Goal: Use online tool/utility: Utilize a website feature to perform a specific function

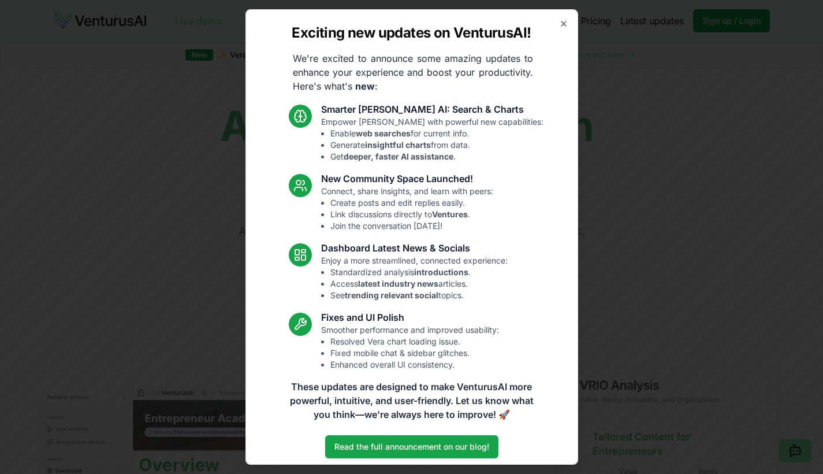
scroll to position [8, 0]
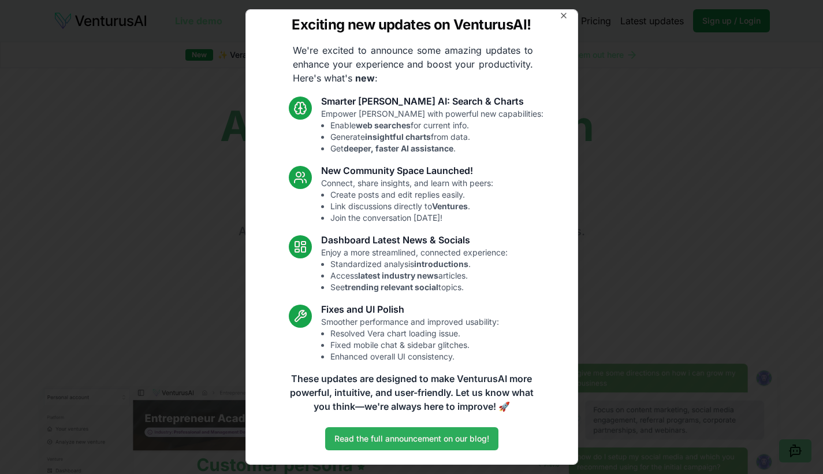
click at [404, 431] on link "Read the full announcement on our blog!" at bounding box center [411, 438] width 173 height 23
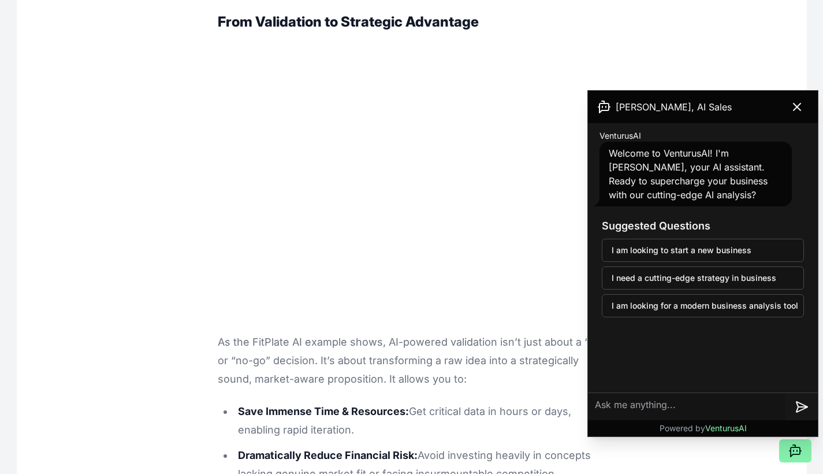
scroll to position [3824, 0]
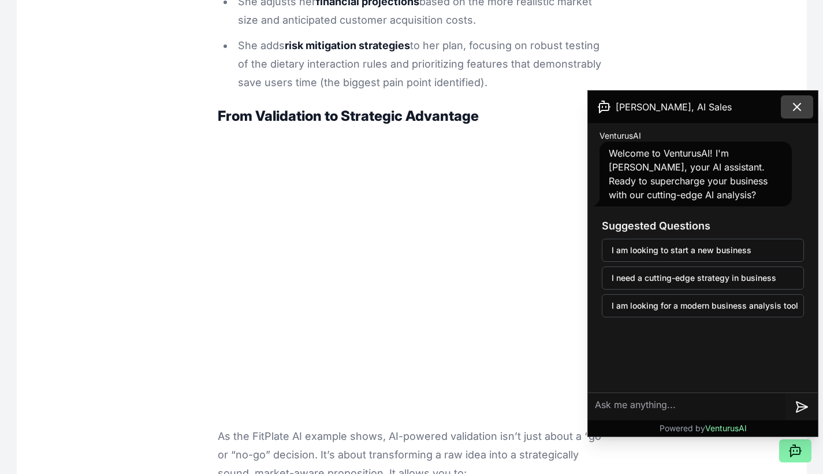
click at [799, 102] on icon at bounding box center [797, 107] width 14 height 14
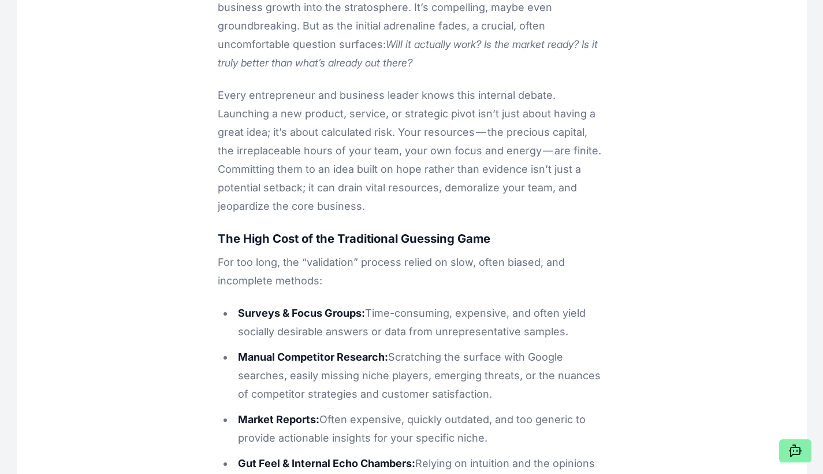
scroll to position [0, 0]
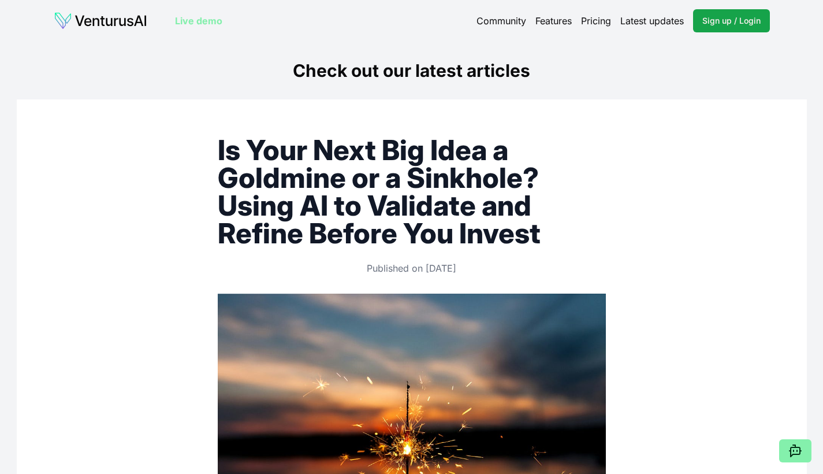
click at [593, 21] on link "Pricing" at bounding box center [596, 21] width 30 height 14
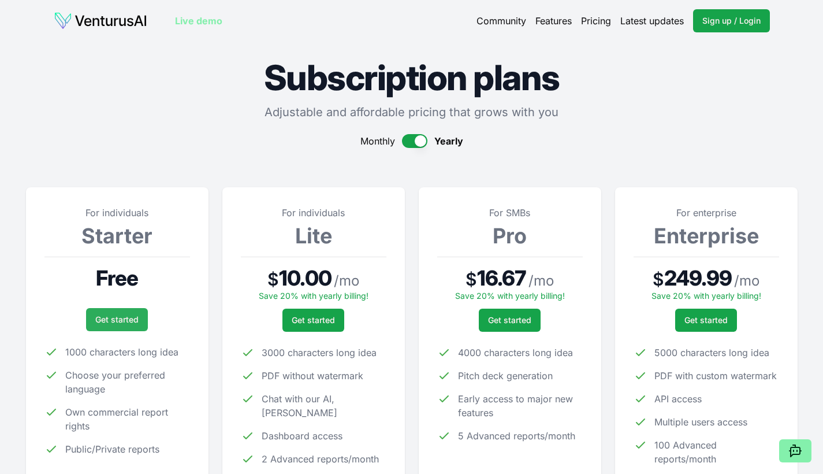
click at [110, 316] on link "Get started" at bounding box center [117, 319] width 62 height 23
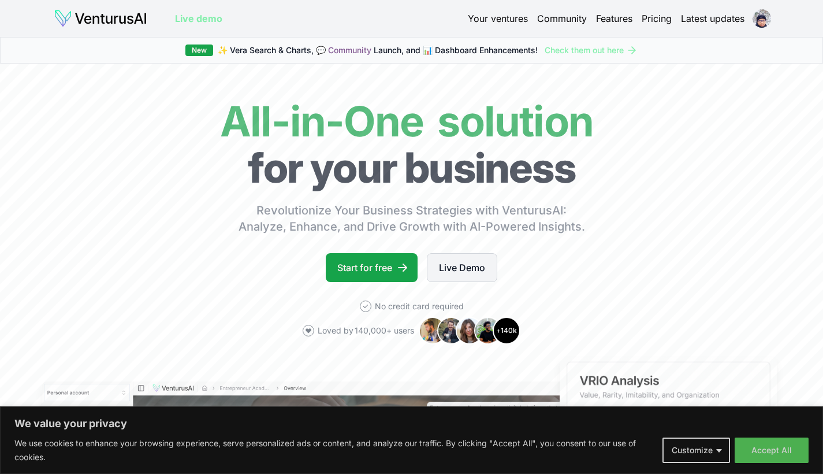
click at [471, 272] on link "Live Demo" at bounding box center [462, 267] width 70 height 29
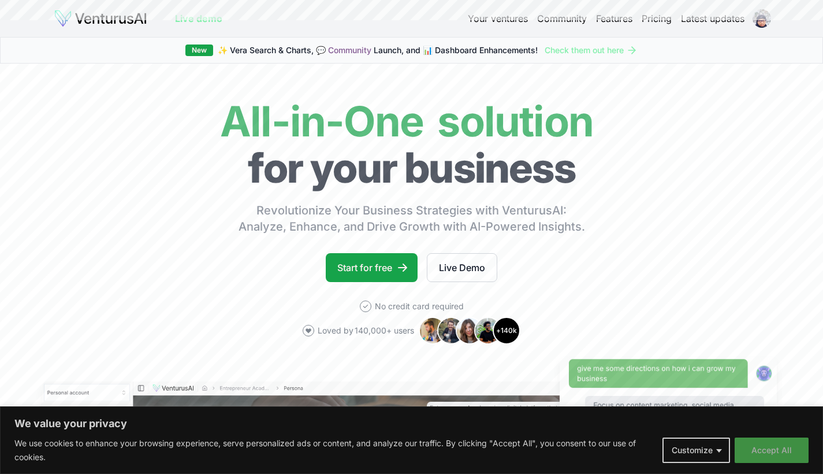
click at [784, 447] on button "Accept All" at bounding box center [772, 449] width 74 height 25
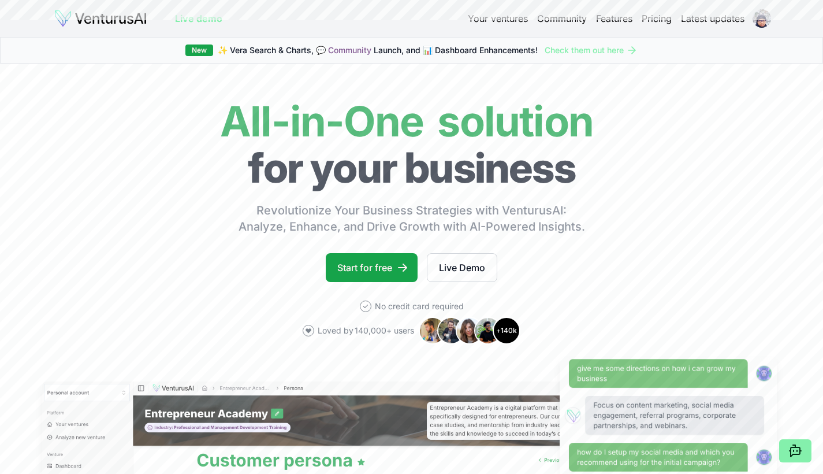
click at [784, 447] on button at bounding box center [796, 450] width 32 height 23
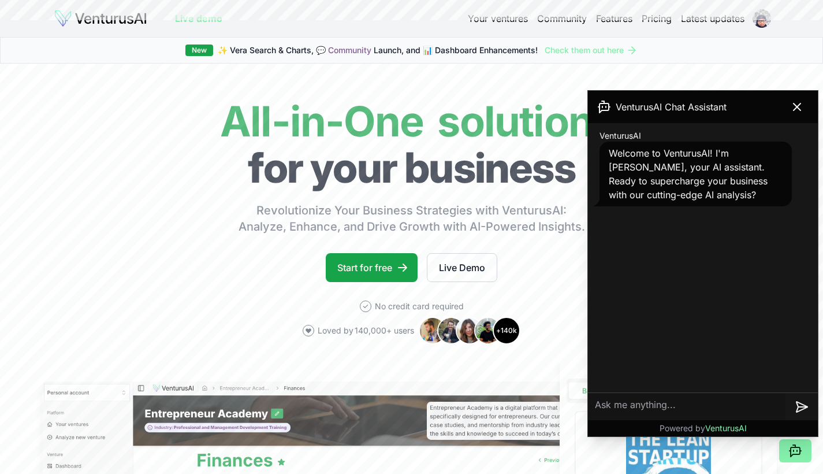
click at [684, 401] on textarea at bounding box center [687, 407] width 198 height 28
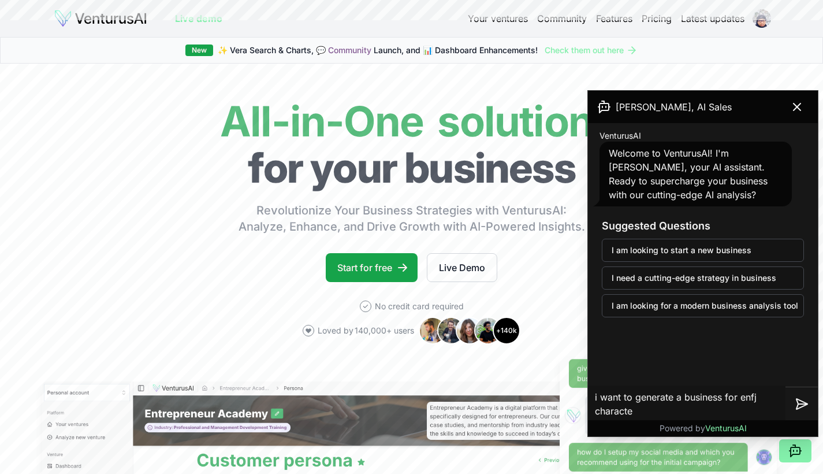
type textarea "i want to generate a business for enfj character"
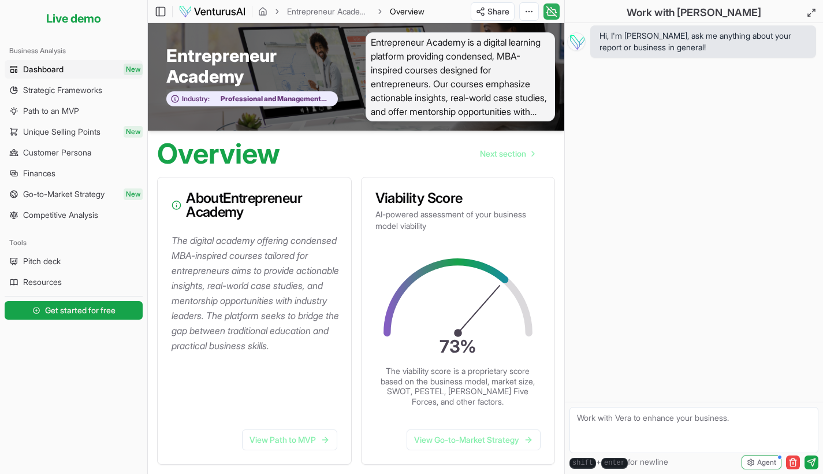
click at [555, 13] on icon at bounding box center [552, 12] width 12 height 14
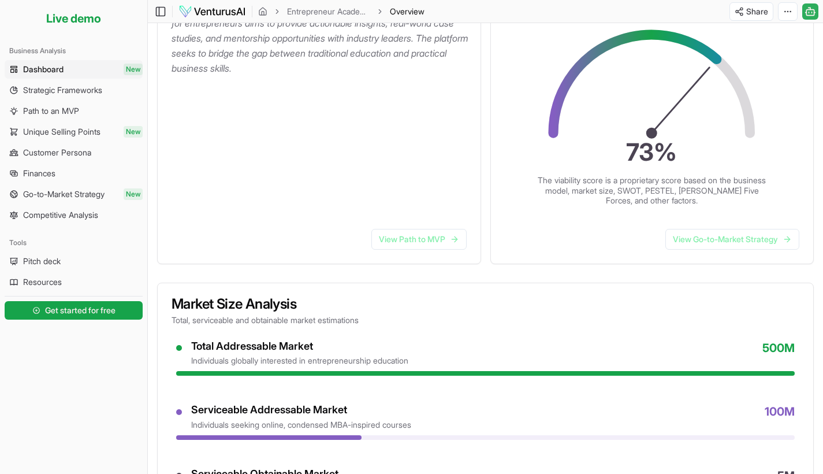
scroll to position [167, 0]
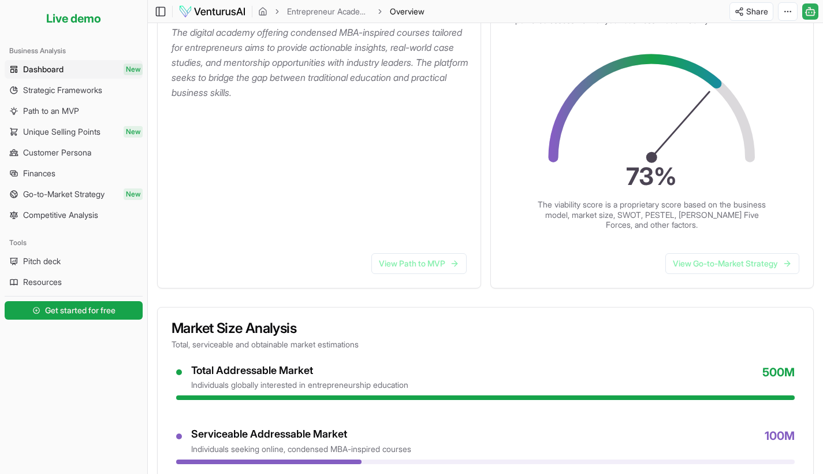
click at [807, 18] on icon at bounding box center [811, 12] width 12 height 14
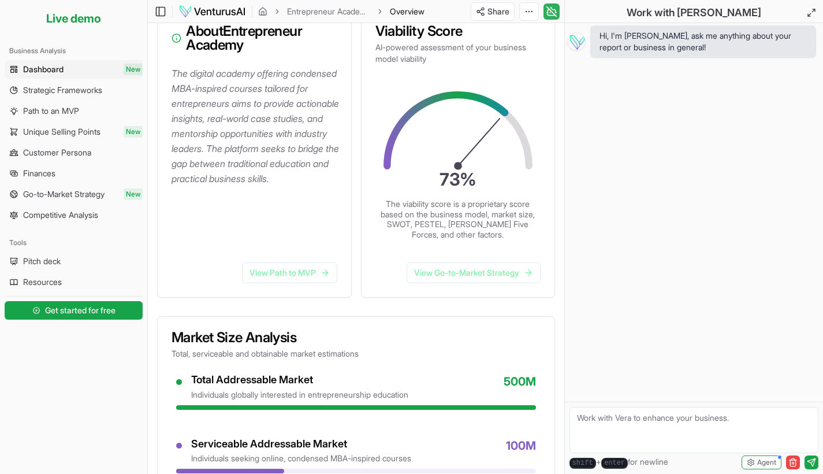
click at [604, 425] on textarea at bounding box center [694, 430] width 249 height 46
type textarea "i want to start a business for myself ENFJ character"
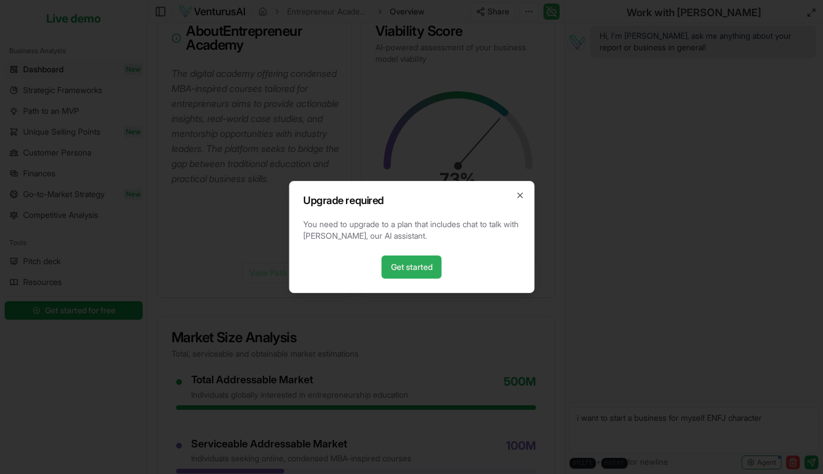
click at [421, 270] on link "Get started" at bounding box center [412, 266] width 60 height 23
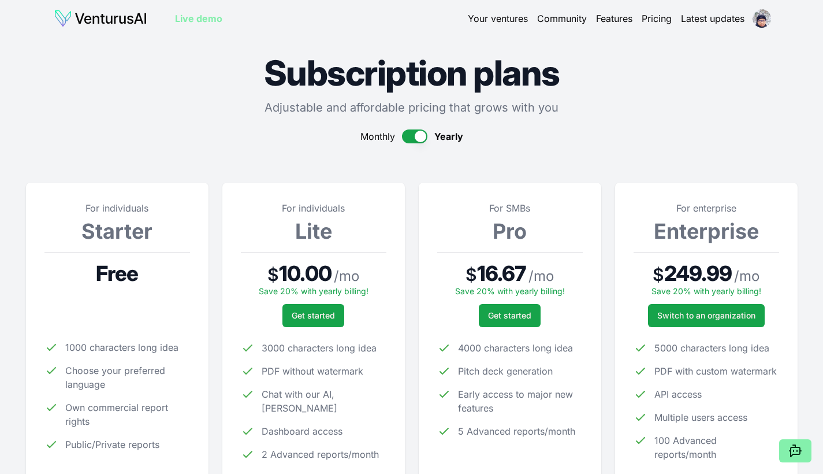
click at [90, 259] on div "For individuals Starter Free 1000 characters long idea Choose your preferred la…" at bounding box center [117, 338] width 146 height 274
click at [117, 268] on span "Free" at bounding box center [117, 273] width 42 height 23
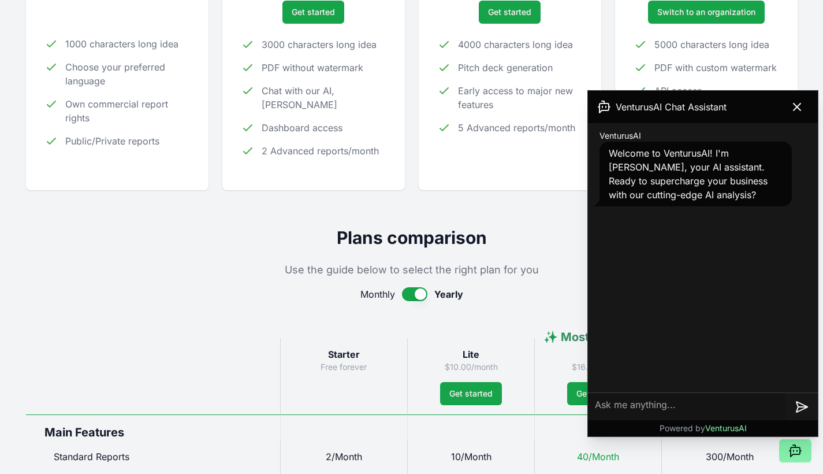
scroll to position [258, 0]
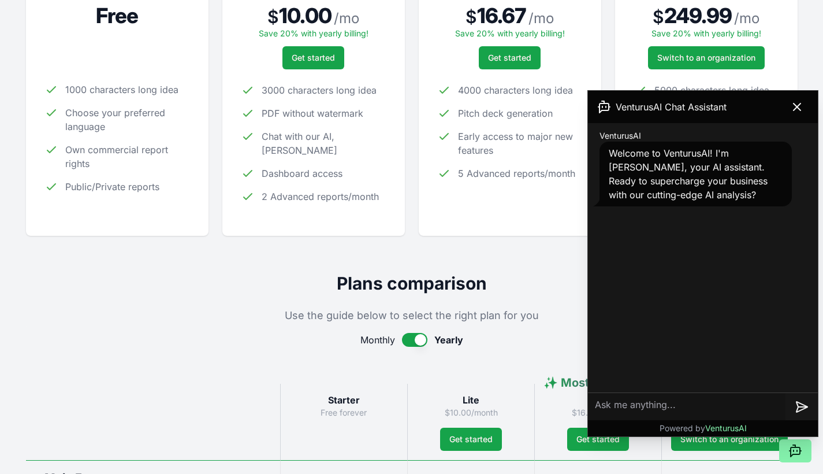
click at [676, 404] on textarea at bounding box center [687, 407] width 198 height 28
type textarea "i want to generate a business for ENFJ character"
click at [807, 403] on icon at bounding box center [802, 404] width 11 height 10
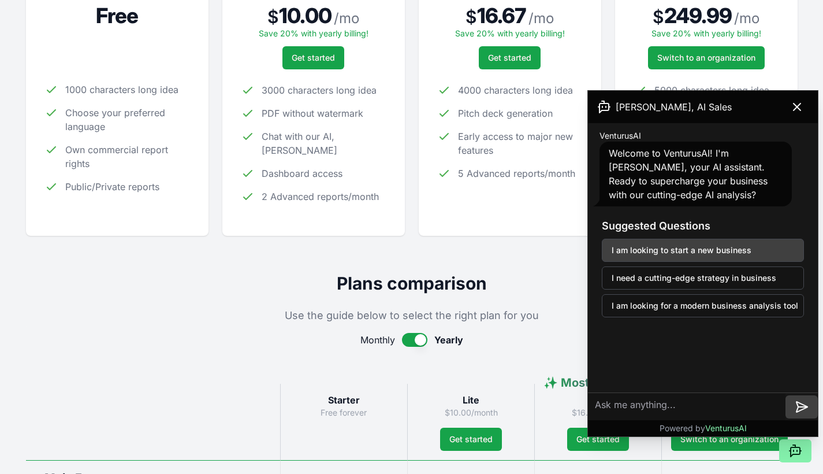
click at [636, 251] on button "I am looking to start a new business" at bounding box center [703, 250] width 202 height 23
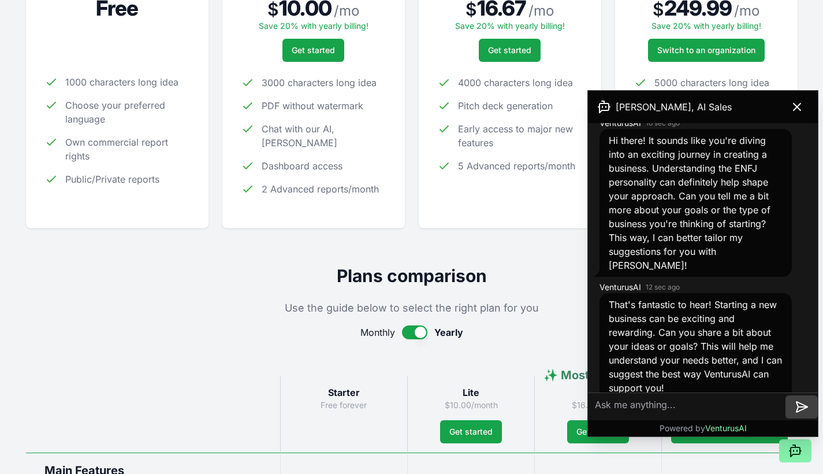
scroll to position [312, 0]
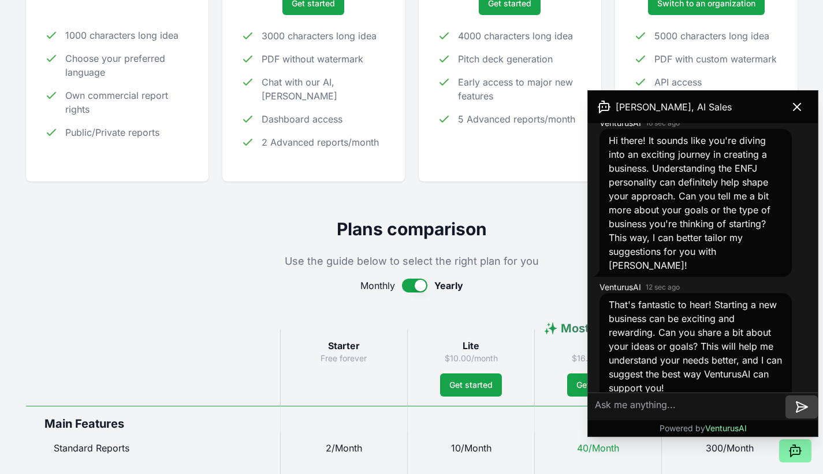
click at [691, 406] on textarea at bounding box center [687, 407] width 198 height 28
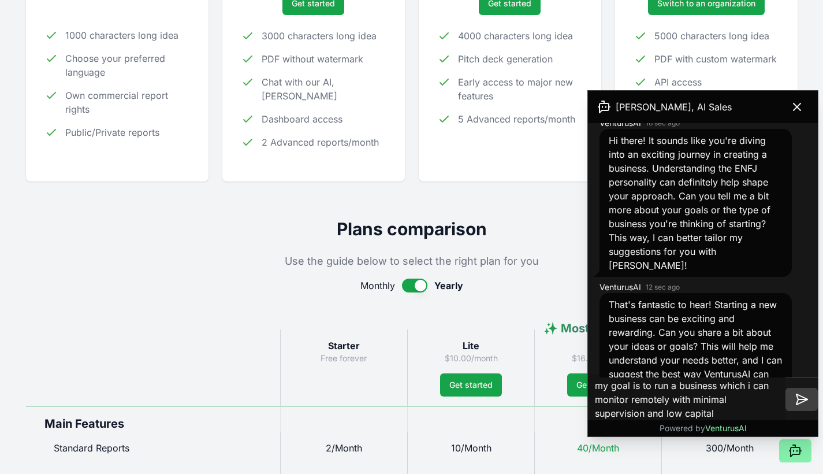
type textarea "my goal is to run a business which i can monitor remotely with minimal supervis…"
click at [805, 403] on icon at bounding box center [802, 399] width 14 height 14
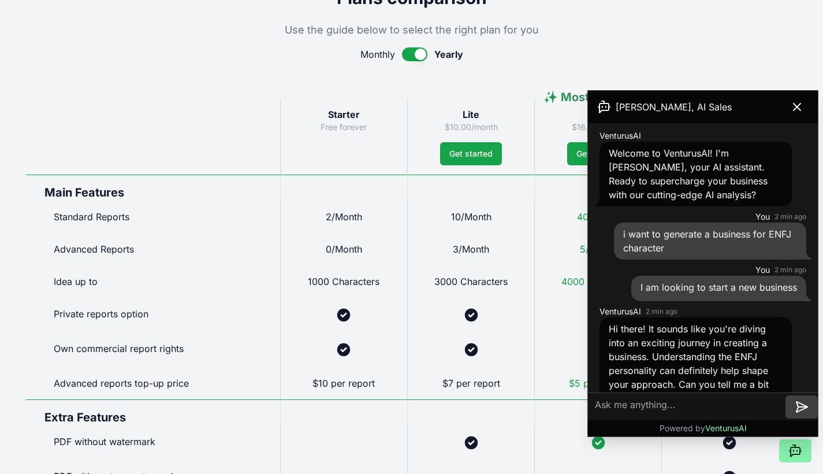
scroll to position [0, 0]
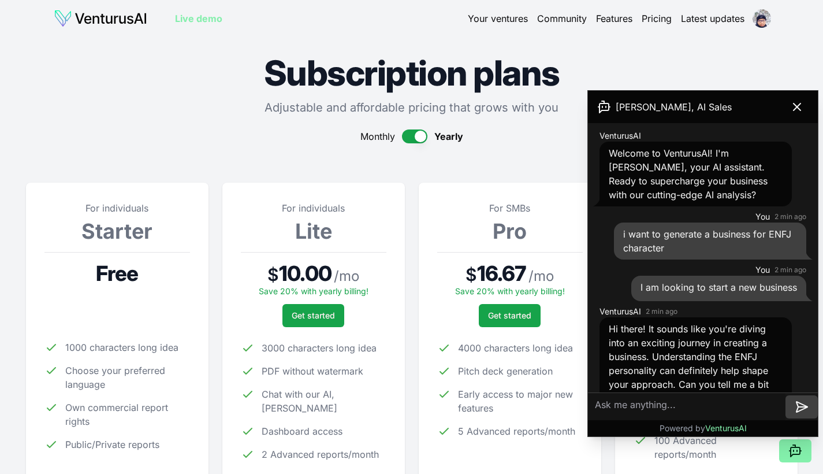
click at [125, 22] on img at bounding box center [101, 18] width 94 height 18
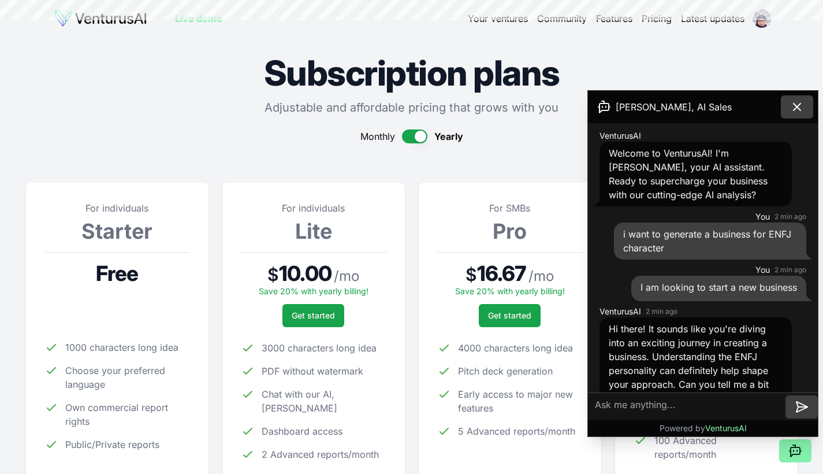
click at [797, 109] on icon at bounding box center [797, 107] width 14 height 14
